Goal: Task Accomplishment & Management: Use online tool/utility

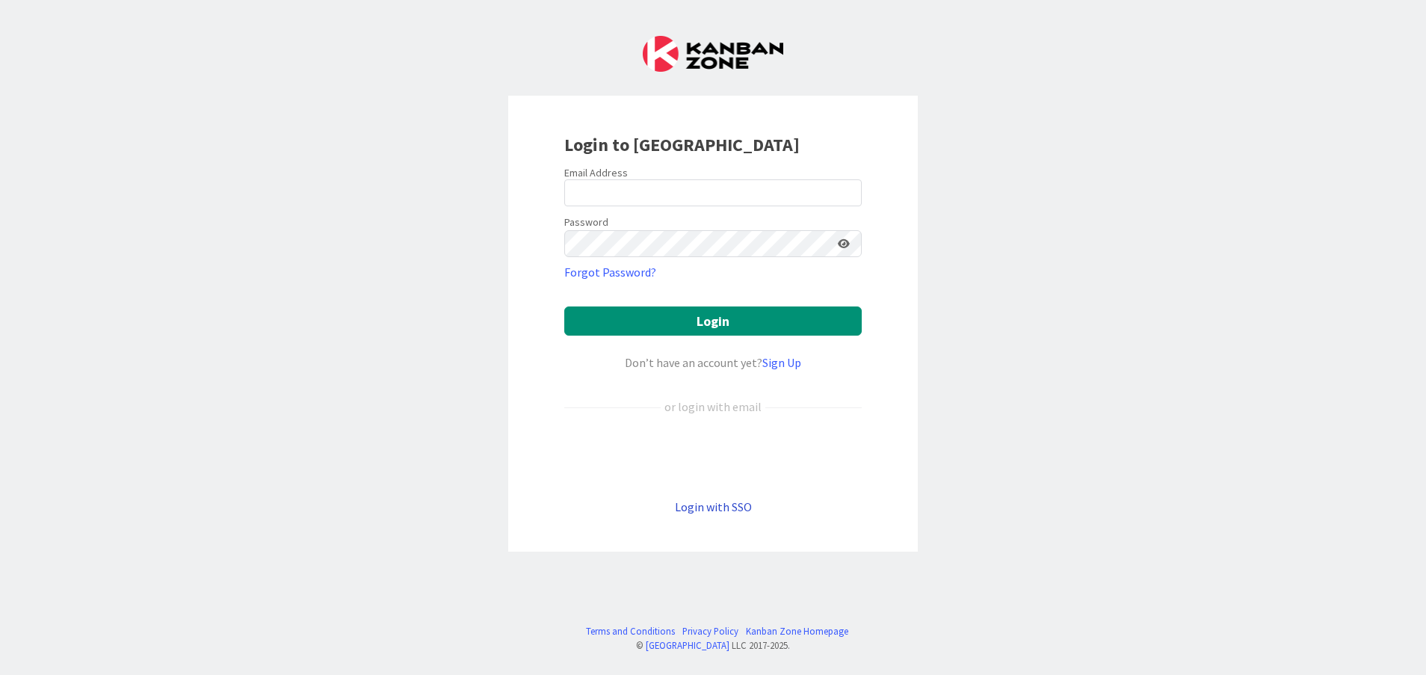
click at [708, 513] on link "Login with SSO" at bounding box center [713, 506] width 77 height 15
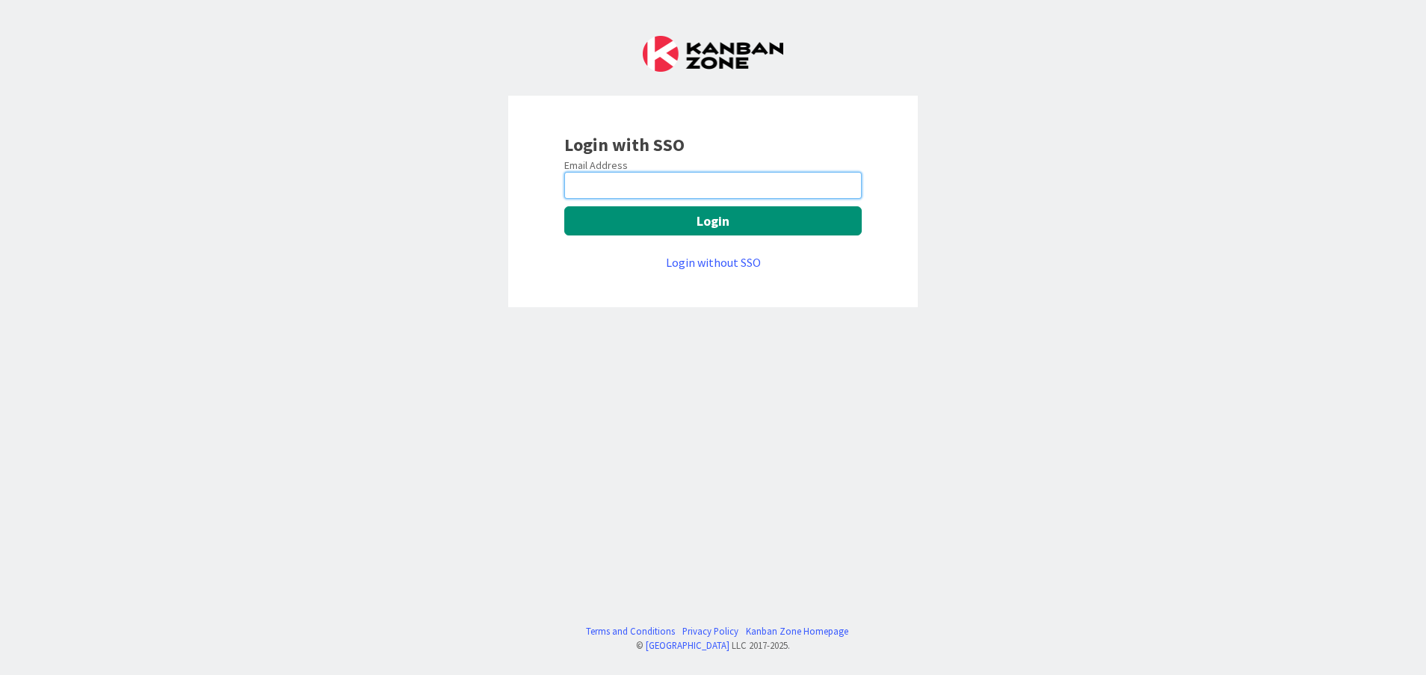
click at [699, 173] on input "email" at bounding box center [712, 185] width 297 height 27
type input "[PERSON_NAME][EMAIL_ADDRESS][DOMAIN_NAME]"
click at [605, 201] on div "Email Address [PERSON_NAME][EMAIL_ADDRESS][DOMAIN_NAME] Login Login without SSO" at bounding box center [712, 214] width 297 height 113
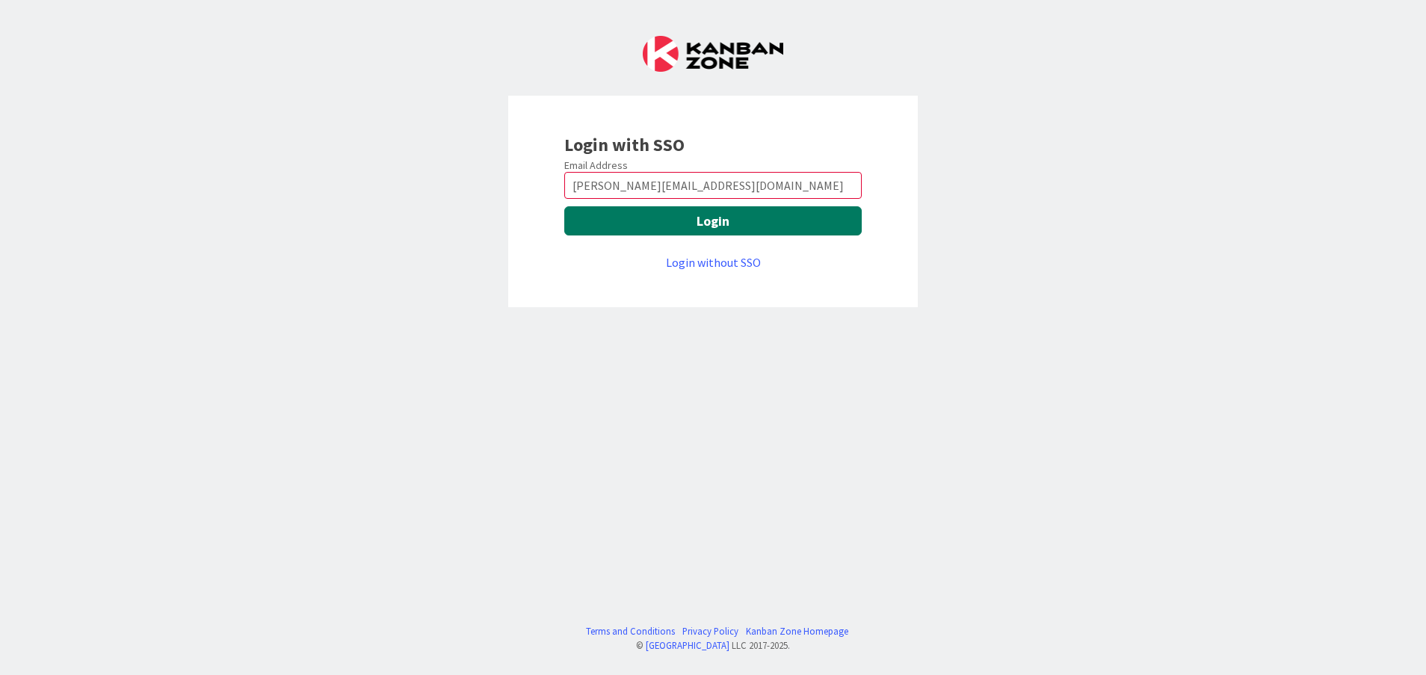
click at [609, 211] on button "Login" at bounding box center [712, 220] width 297 height 29
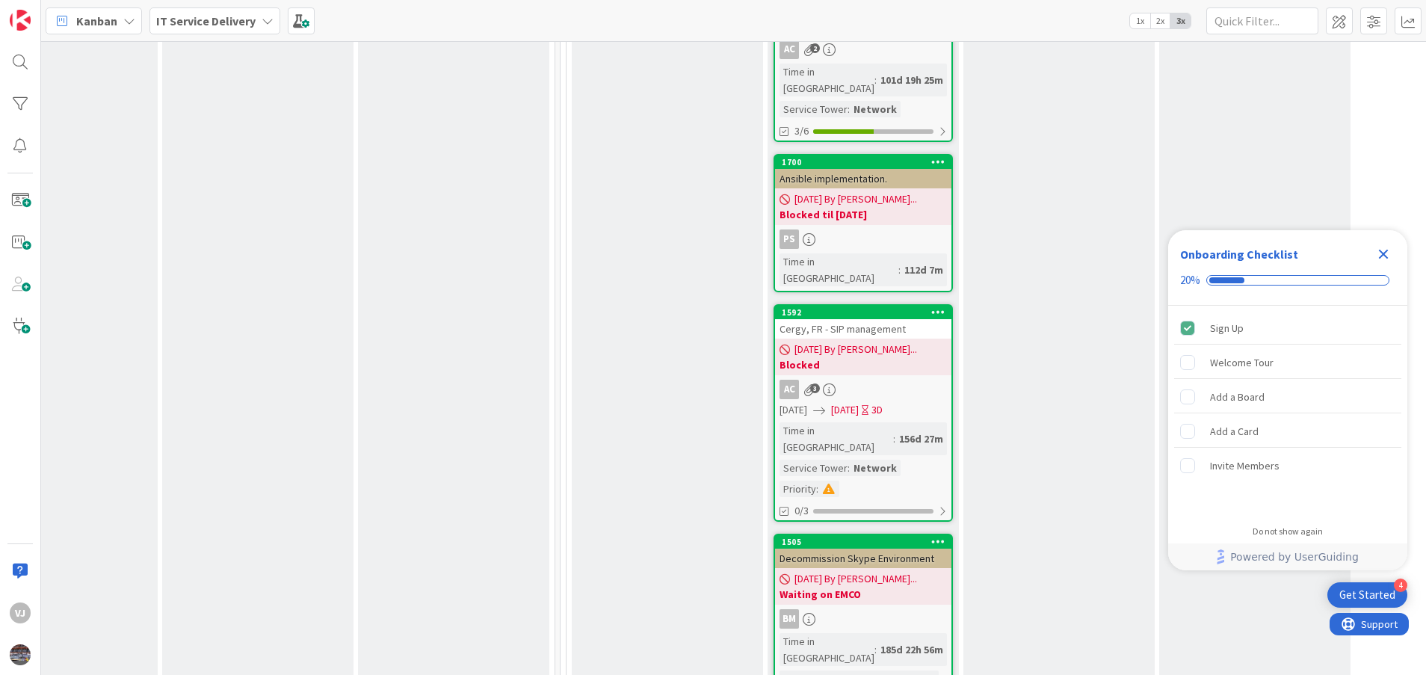
scroll to position [3519, 477]
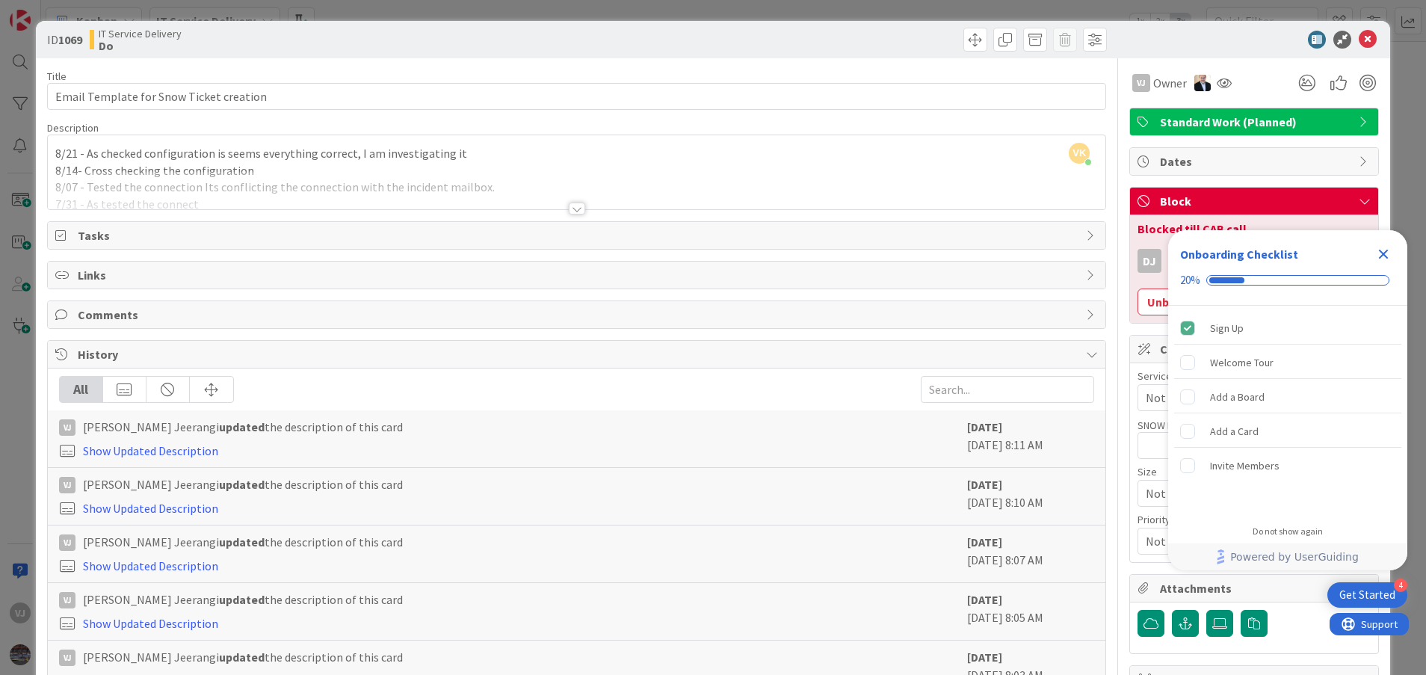
click at [569, 203] on div at bounding box center [577, 208] width 16 height 12
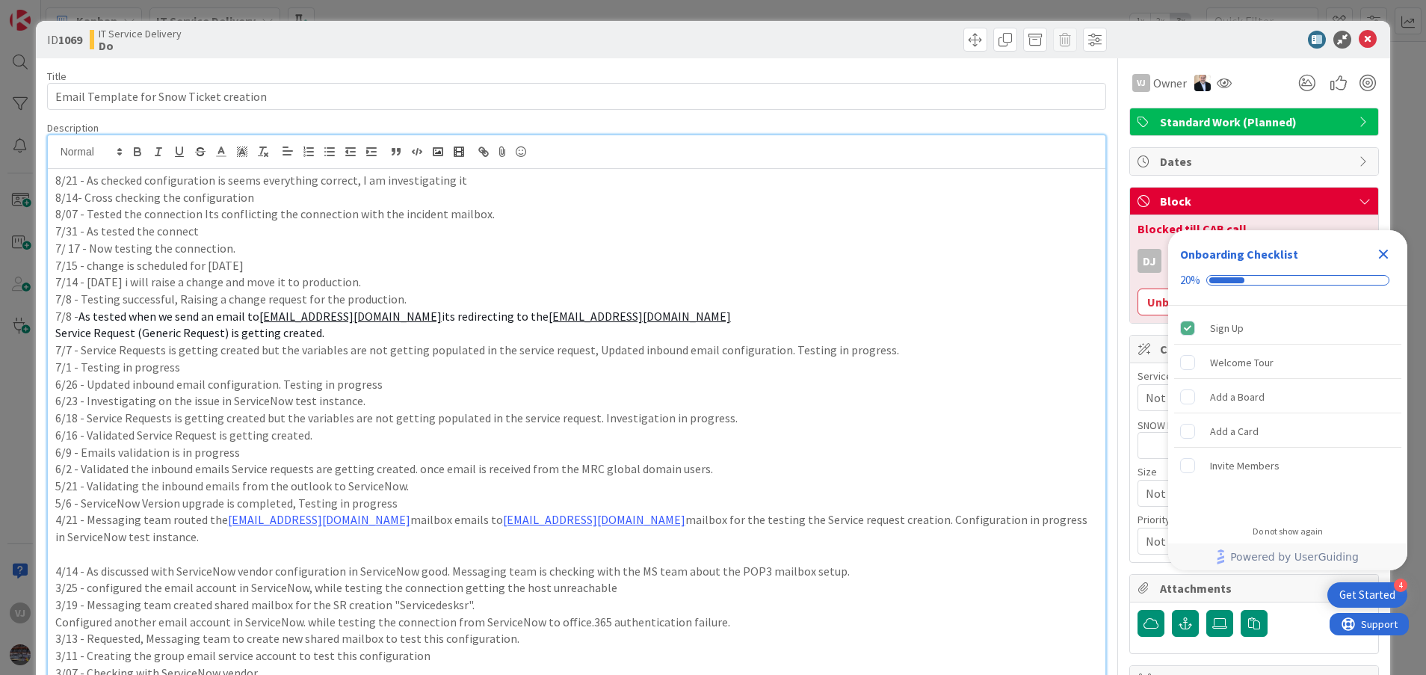
click at [1388, 249] on icon "Close Checklist" at bounding box center [1383, 254] width 18 height 18
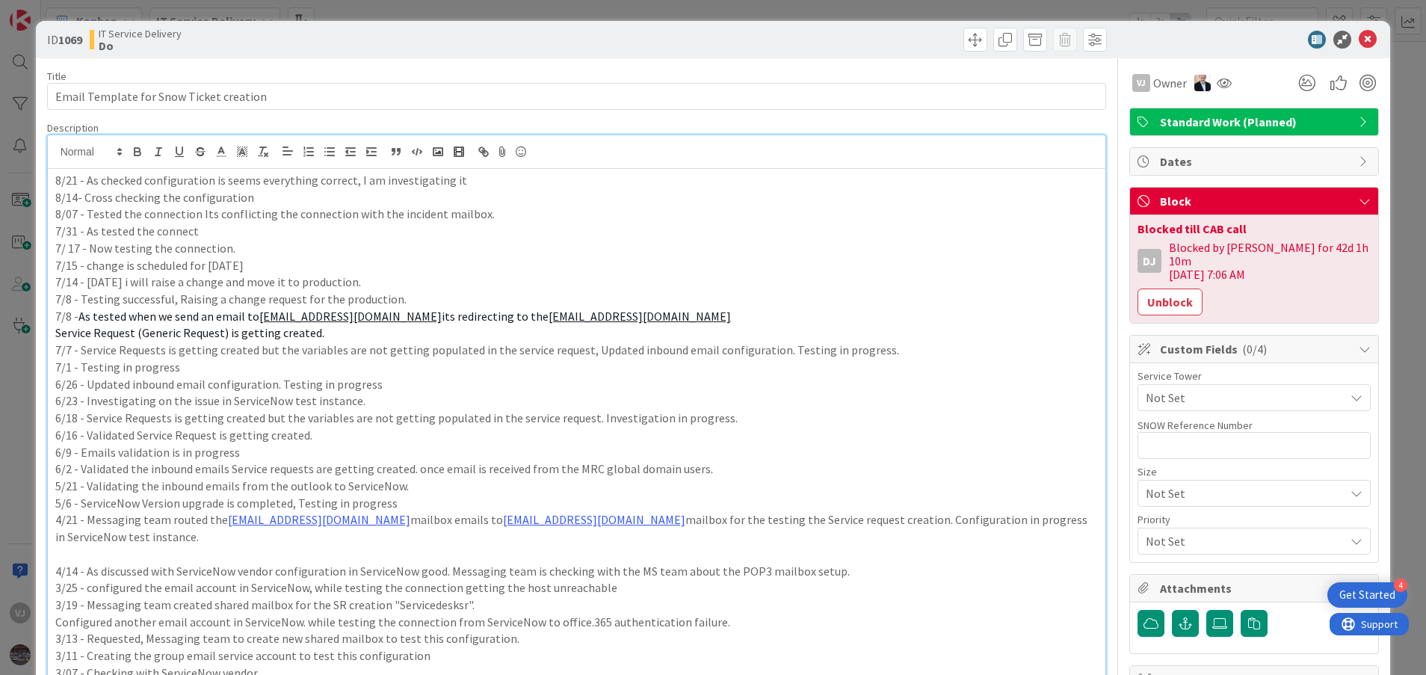
click at [247, 270] on p "7/15 - change is scheduled for [DATE]" at bounding box center [576, 265] width 1043 height 17
click at [52, 182] on div "8/21 - As checked configuration is seems everything correct, I am investigating…" at bounding box center [577, 585] width 1058 height 833
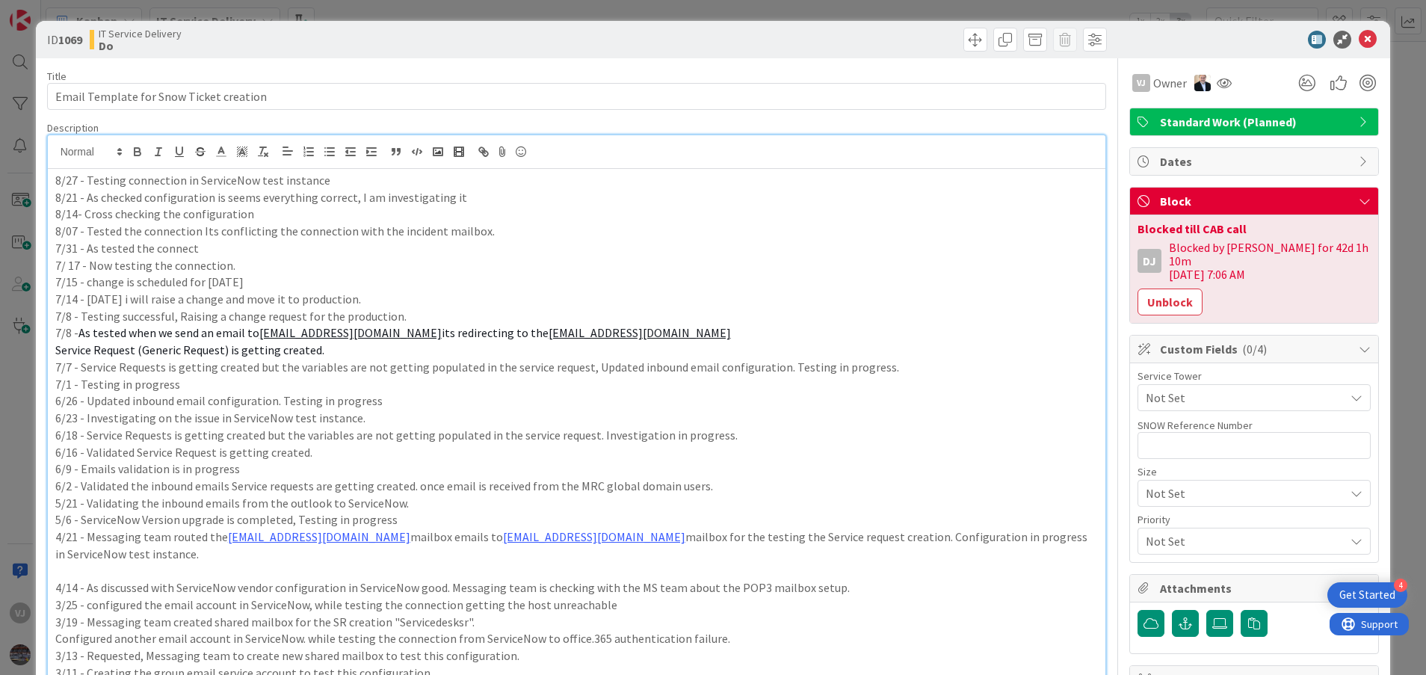
click at [516, 273] on p "7/15 - change is scheduled for [DATE]" at bounding box center [576, 281] width 1043 height 17
click at [1358, 41] on icon at bounding box center [1367, 40] width 18 height 18
